Goal: Transaction & Acquisition: Purchase product/service

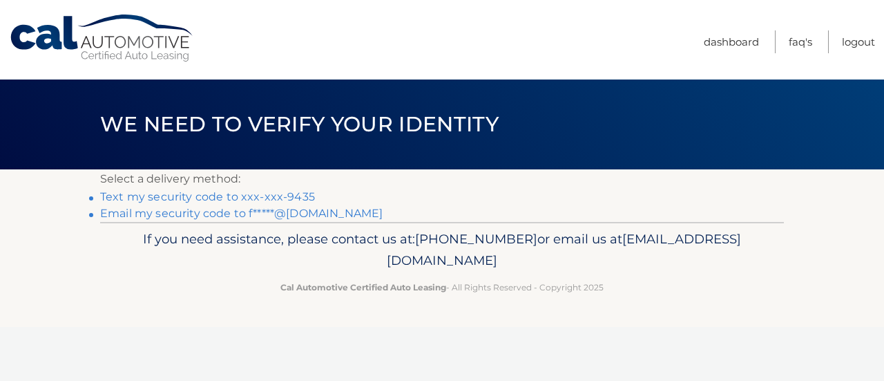
click at [272, 196] on link "Text my security code to xxx-xxx-9435" at bounding box center [207, 196] width 215 height 13
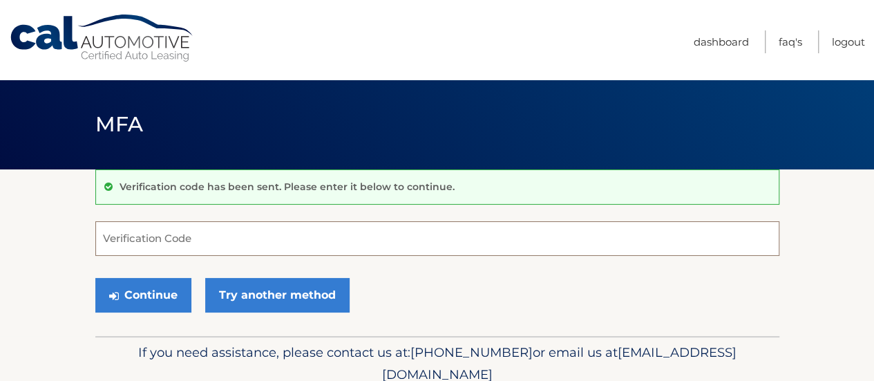
click at [233, 240] on input "Verification Code" at bounding box center [437, 238] width 684 height 35
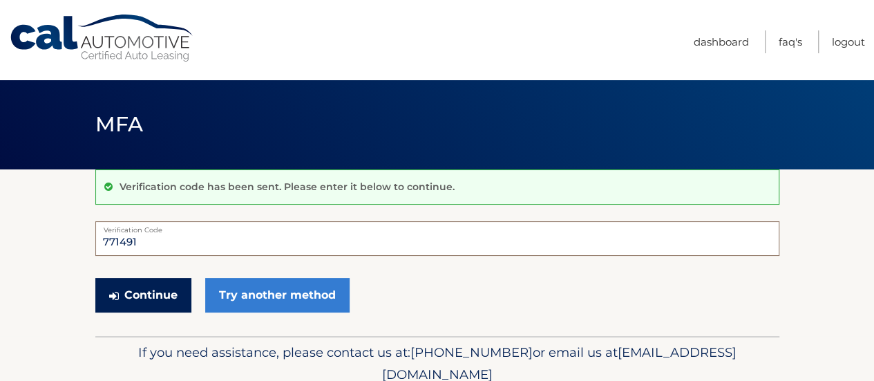
type input "771491"
click at [177, 295] on button "Continue" at bounding box center [143, 295] width 96 height 35
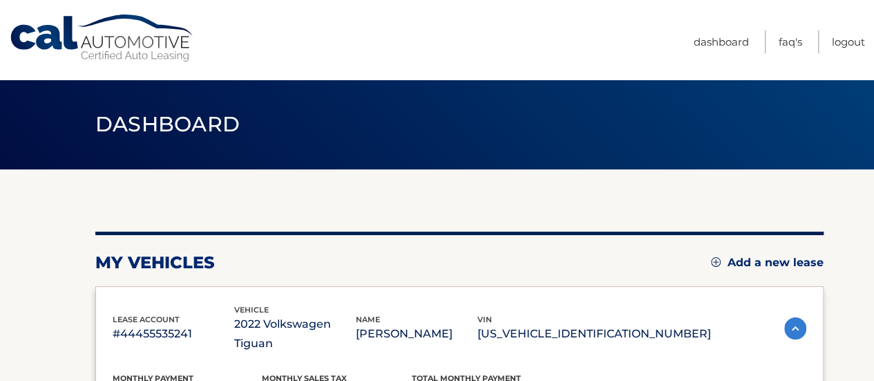
click at [309, 257] on div "my vehicles Add a new lease" at bounding box center [459, 262] width 728 height 21
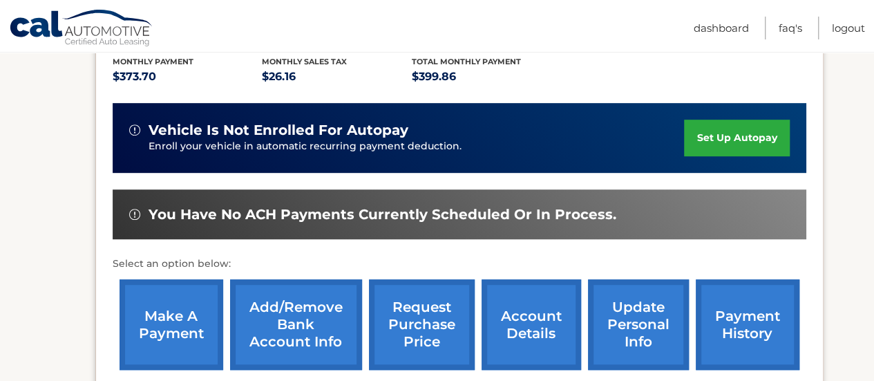
scroll to position [332, 0]
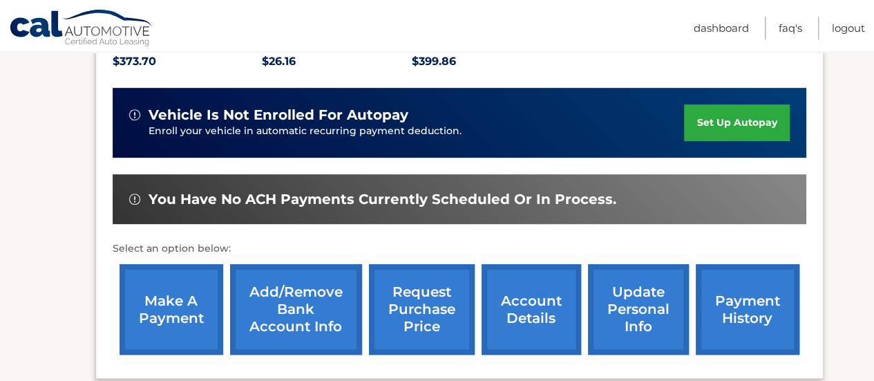
click at [176, 274] on link "make a payment" at bounding box center [171, 309] width 104 height 90
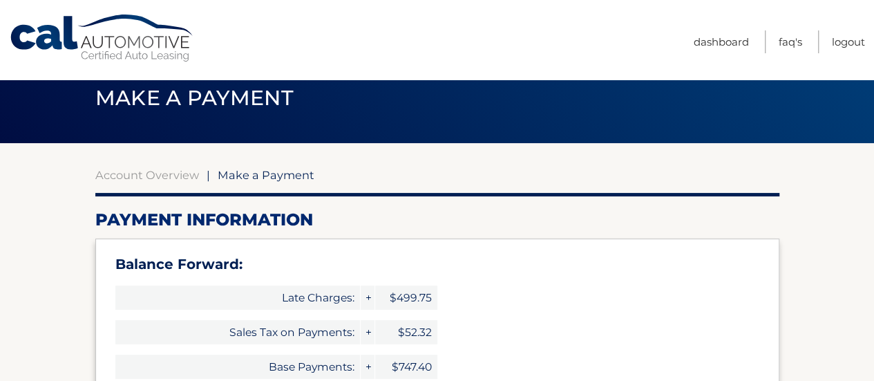
select select "OTFjZGM5MDQtM2NlNi00YWYxLWEzNDQtNzkyMGNjZjc5NDEz"
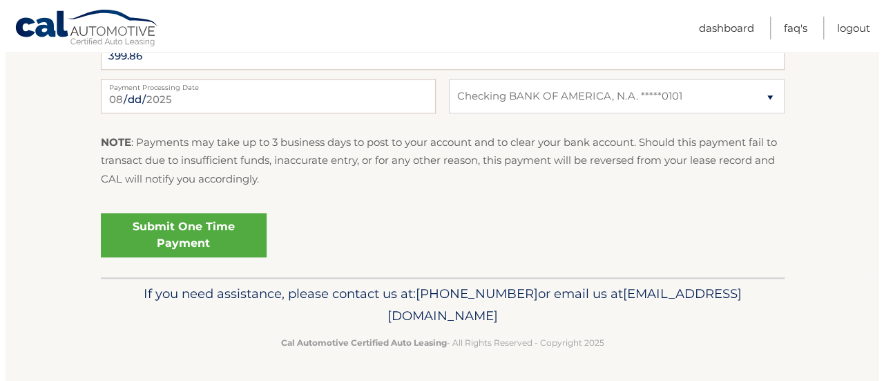
scroll to position [734, 0]
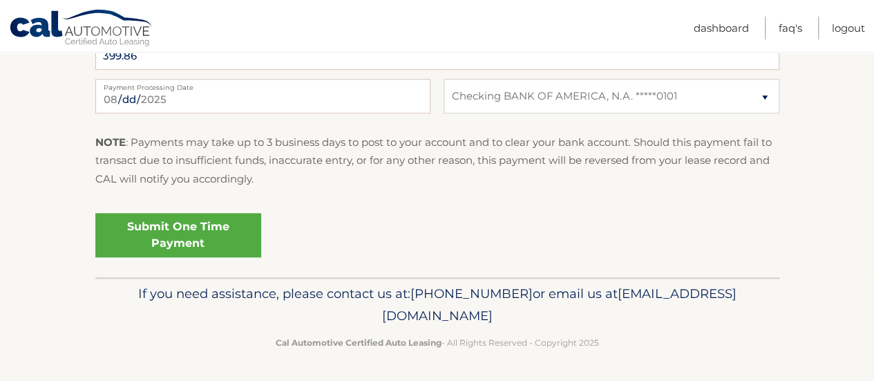
click at [175, 235] on link "Submit One Time Payment" at bounding box center [178, 235] width 166 height 44
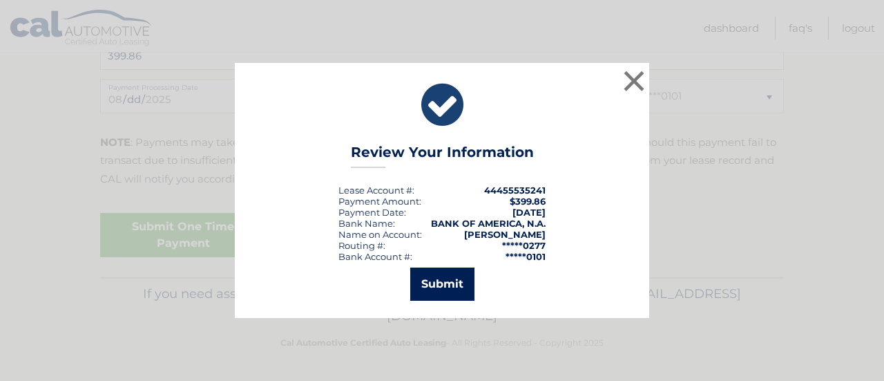
click at [430, 277] on button "Submit" at bounding box center [442, 283] width 64 height 33
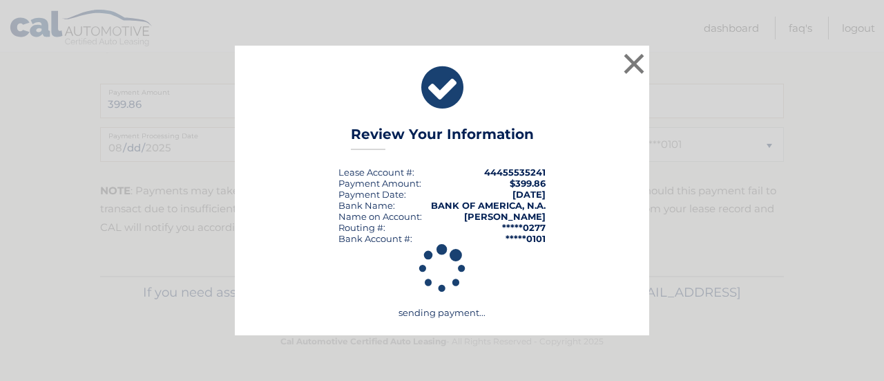
scroll to position [684, 0]
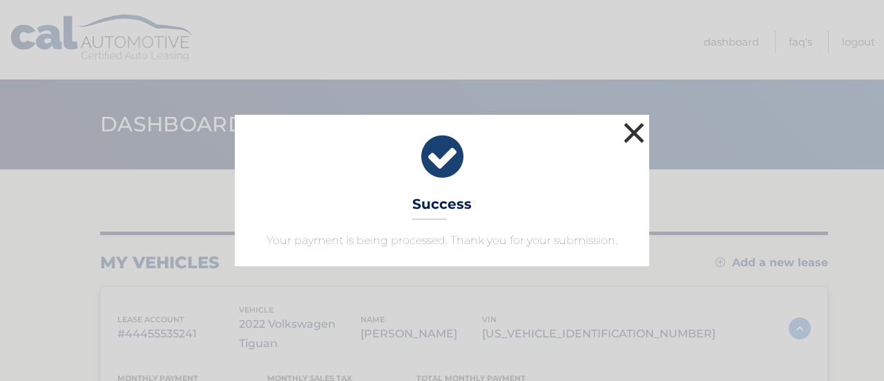
click at [626, 124] on button "×" at bounding box center [634, 133] width 28 height 28
